Goal: Entertainment & Leisure: Consume media (video, audio)

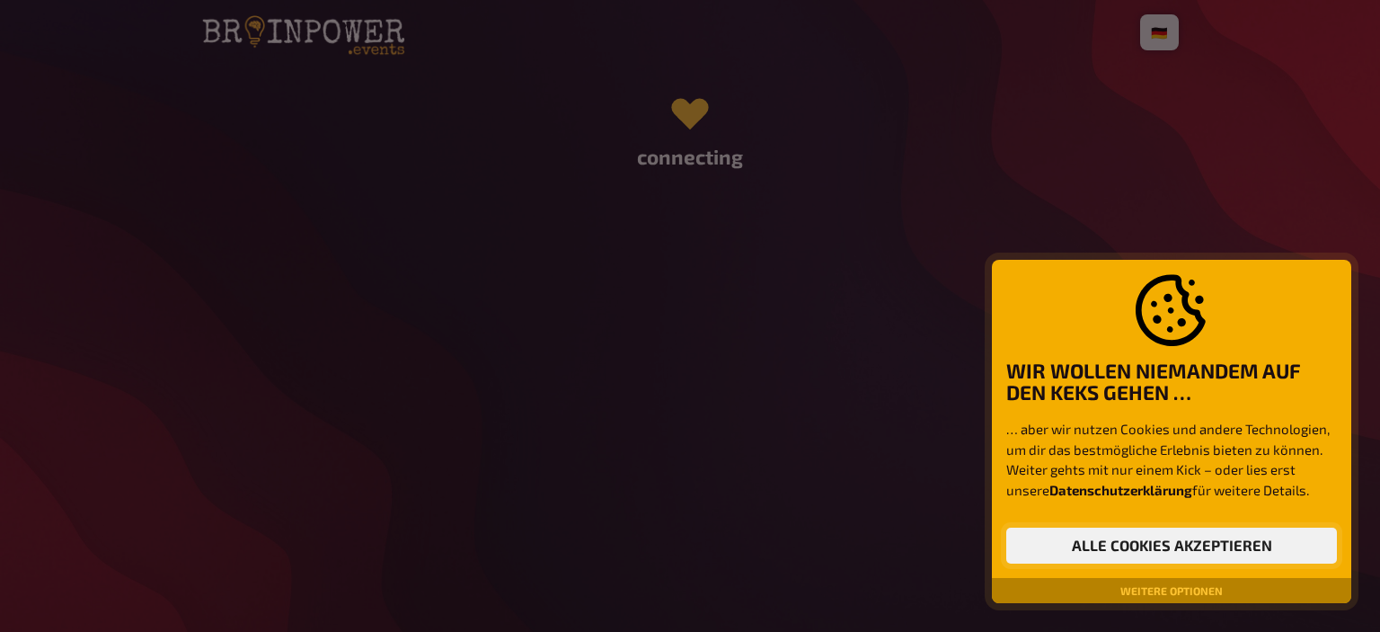
click at [1125, 545] on button "Alle Cookies akzeptieren" at bounding box center [1171, 545] width 331 height 36
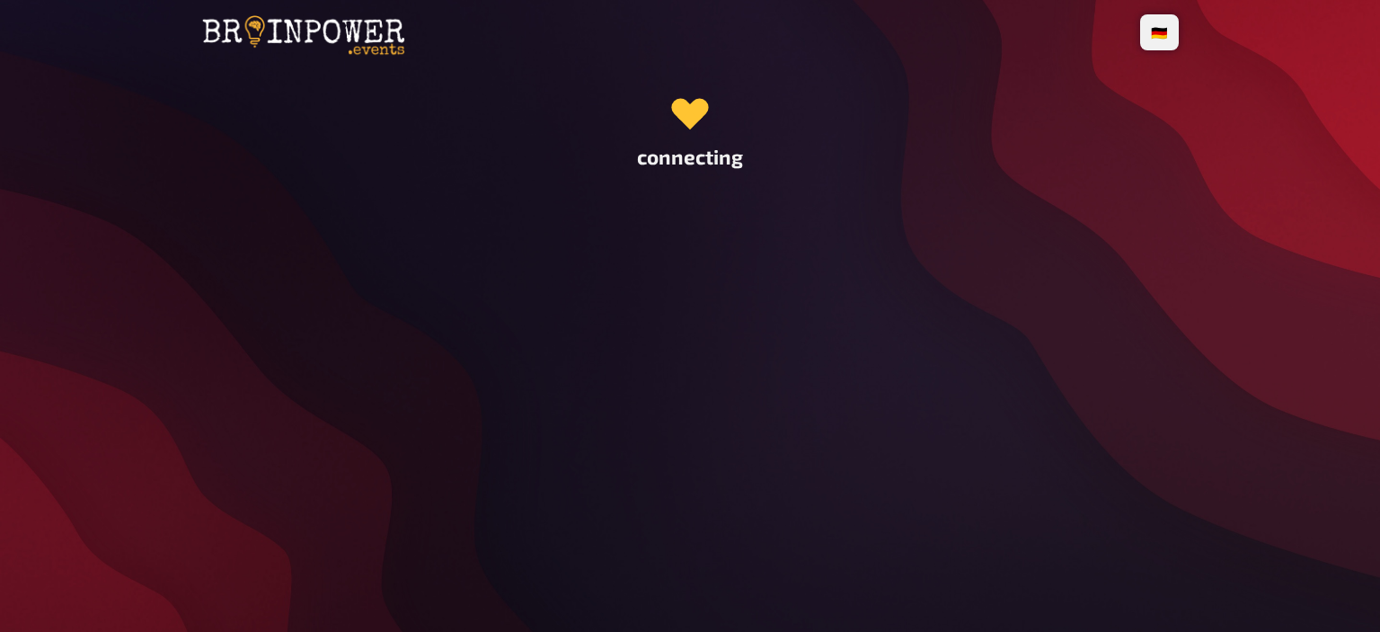
click at [697, 127] on div at bounding box center [691, 111] width 64 height 64
click at [368, 49] on img at bounding box center [303, 36] width 204 height 45
click at [704, 136] on div "connecting" at bounding box center [690, 128] width 978 height 81
click at [703, 125] on div at bounding box center [691, 111] width 64 height 64
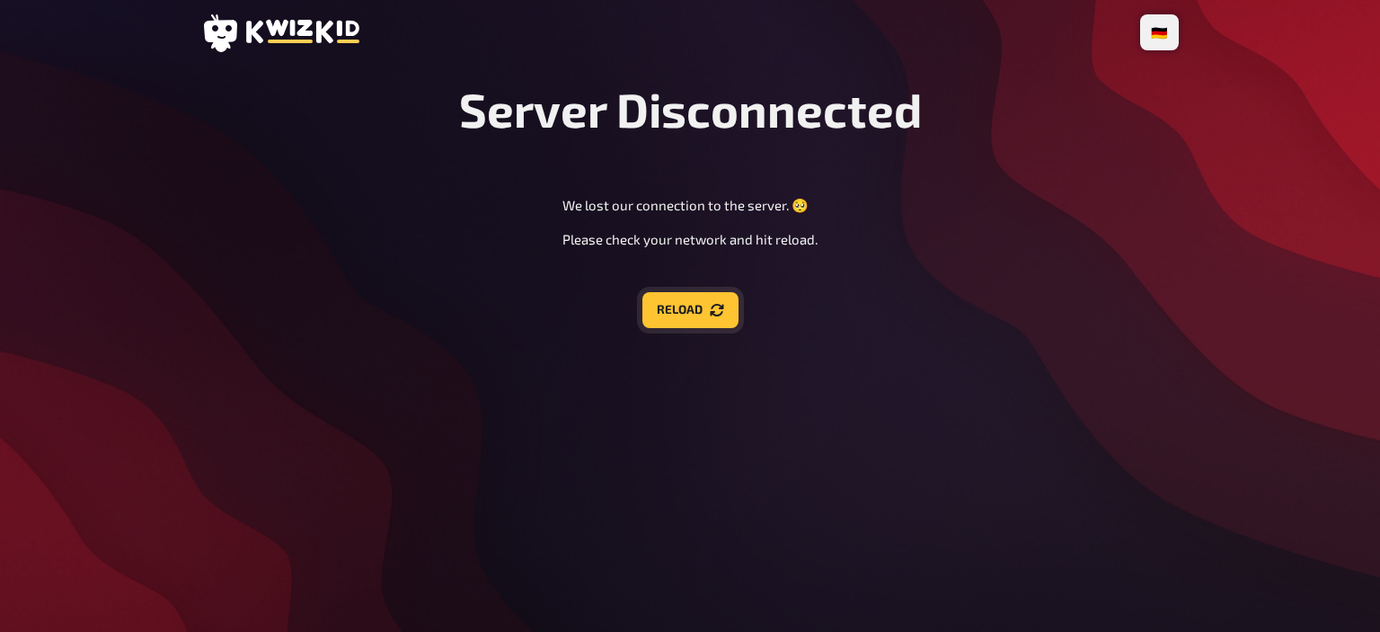
click at [702, 305] on button "Reload" at bounding box center [690, 310] width 96 height 36
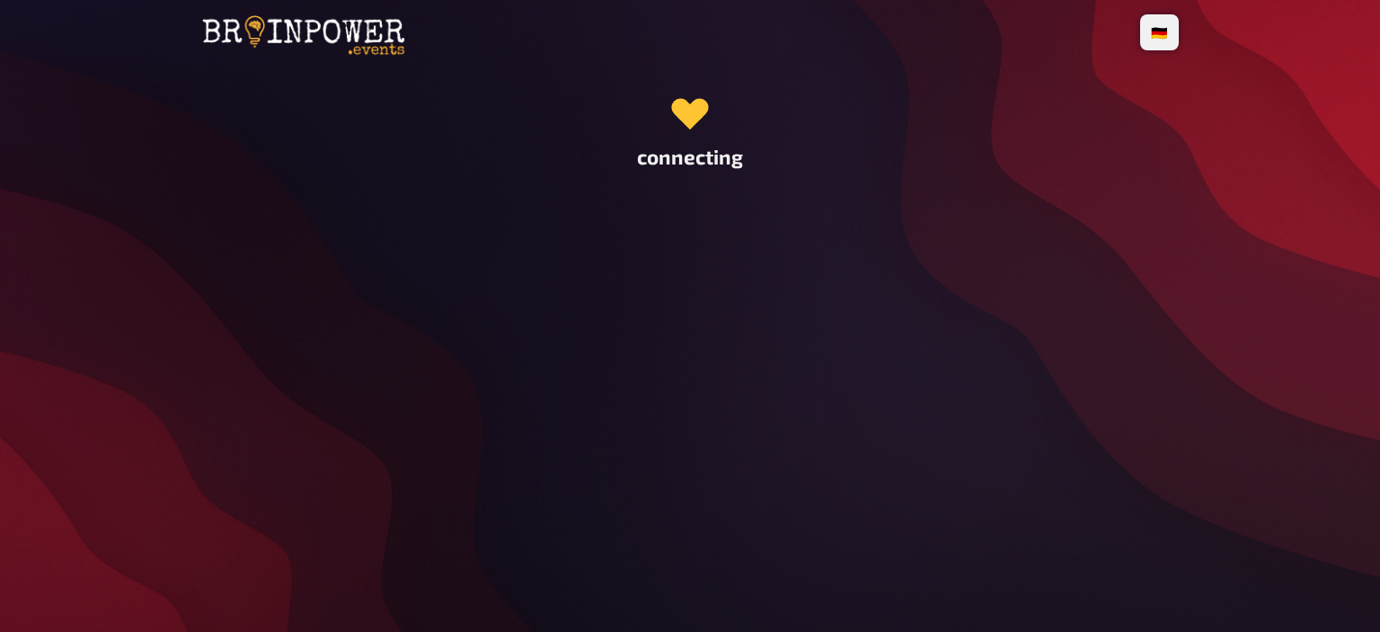
click at [680, 121] on div at bounding box center [691, 111] width 64 height 64
click at [687, 107] on div at bounding box center [690, 117] width 24 height 24
click at [729, 145] on div "connecting" at bounding box center [690, 128] width 978 height 81
click at [679, 139] on div "connecting" at bounding box center [690, 128] width 978 height 81
click at [1163, 28] on li "🇩🇪 Deutsch" at bounding box center [1127, 32] width 95 height 29
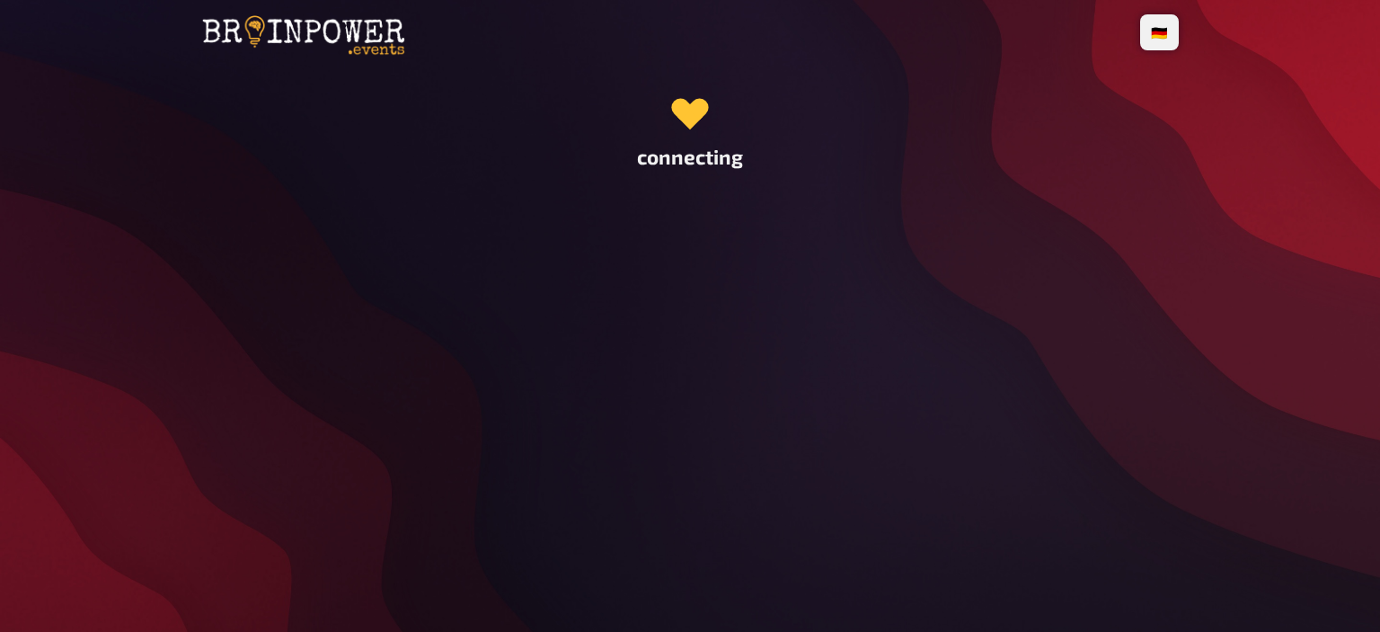
click at [1120, 16] on header at bounding box center [690, 36] width 978 height 45
click at [297, 18] on img at bounding box center [303, 36] width 204 height 45
click at [392, 39] on img at bounding box center [303, 36] width 204 height 45
click at [825, 207] on div "🇩🇪 Deutsch 🇺🇸 English 🇳🇱 Nederlands connecting" at bounding box center [690, 316] width 1006 height 632
